Goal: Navigation & Orientation: Find specific page/section

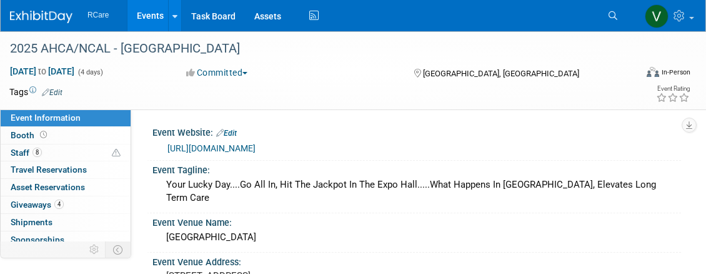
select select "8"
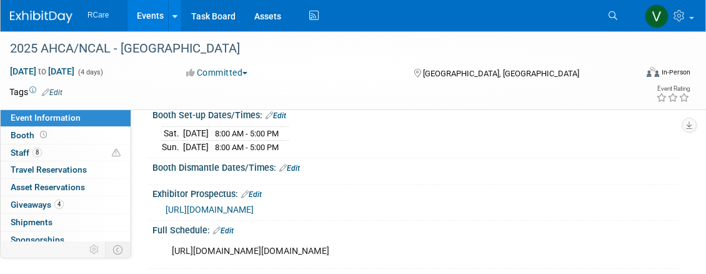
scroll to position [500, 0]
click at [150, 17] on link "Events" at bounding box center [151, 15] width 46 height 31
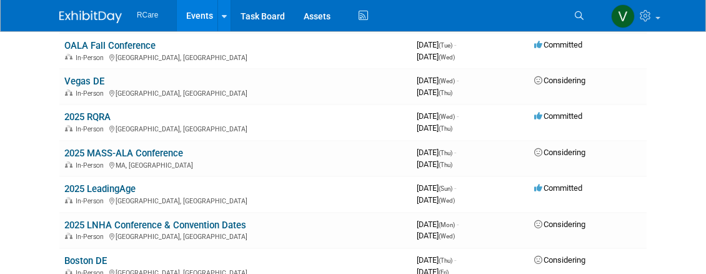
scroll to position [313, 0]
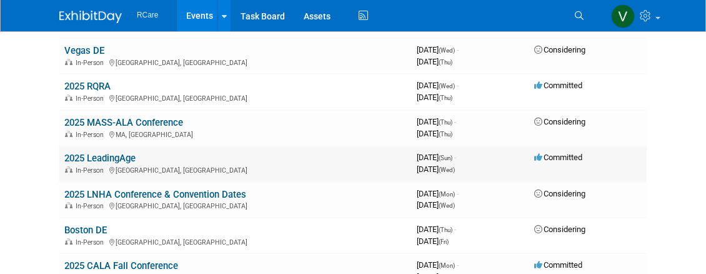
click at [124, 161] on link "2025 LeadingAge" at bounding box center [99, 158] width 71 height 11
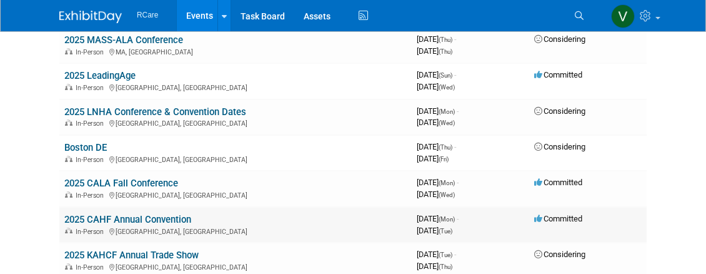
scroll to position [375, 0]
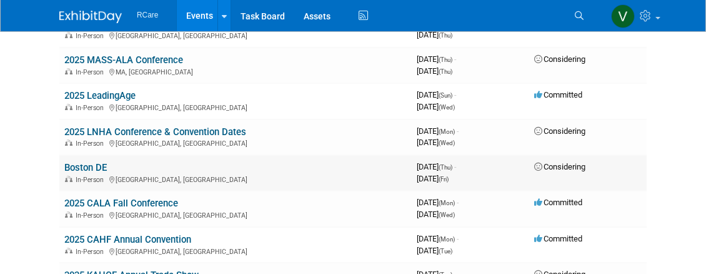
click at [353, 161] on td "Boston DE In-Person [GEOGRAPHIC_DATA], [GEOGRAPHIC_DATA]" at bounding box center [235, 173] width 353 height 36
click at [80, 165] on link "Boston DE" at bounding box center [85, 167] width 43 height 11
click at [506, 21] on div "RCare Events Add Event Bulk Upload Events Shareable Event Boards Recently Viewe…" at bounding box center [353, 15] width 588 height 31
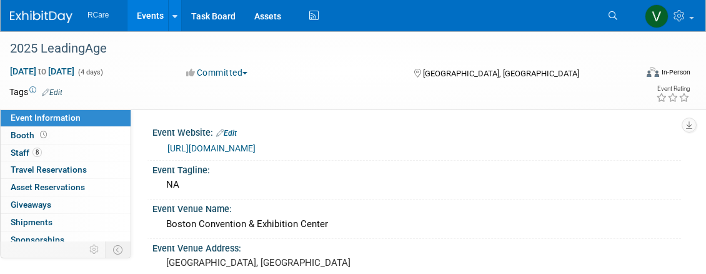
select select "8"
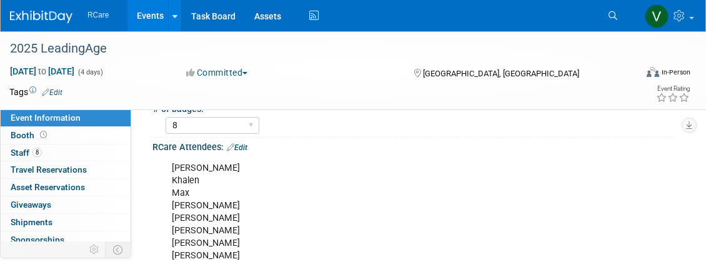
scroll to position [188, 0]
click at [351, 74] on div "Committed Committed Considering Not Going" at bounding box center [287, 72] width 211 height 13
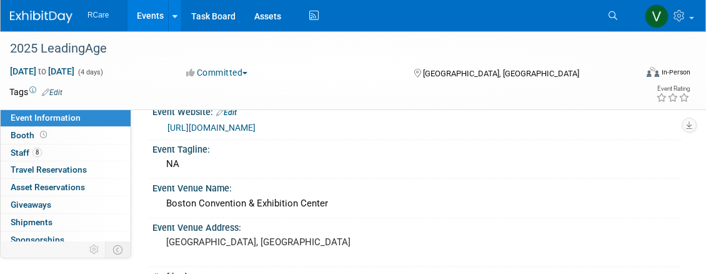
scroll to position [0, 0]
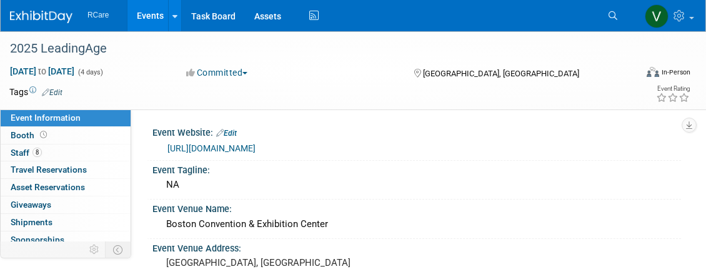
click at [371, 80] on div "Nov 2, 2025 to Nov 5, 2025 (4 days) Nov 2, 2025 to Nov 5, 2025 Committed Commit…" at bounding box center [345, 74] width 691 height 19
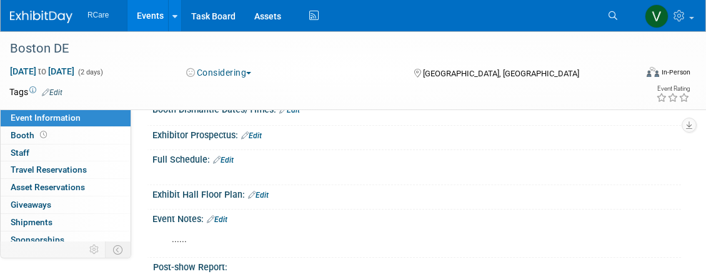
scroll to position [375, 0]
